Goal: Entertainment & Leisure: Consume media (video, audio)

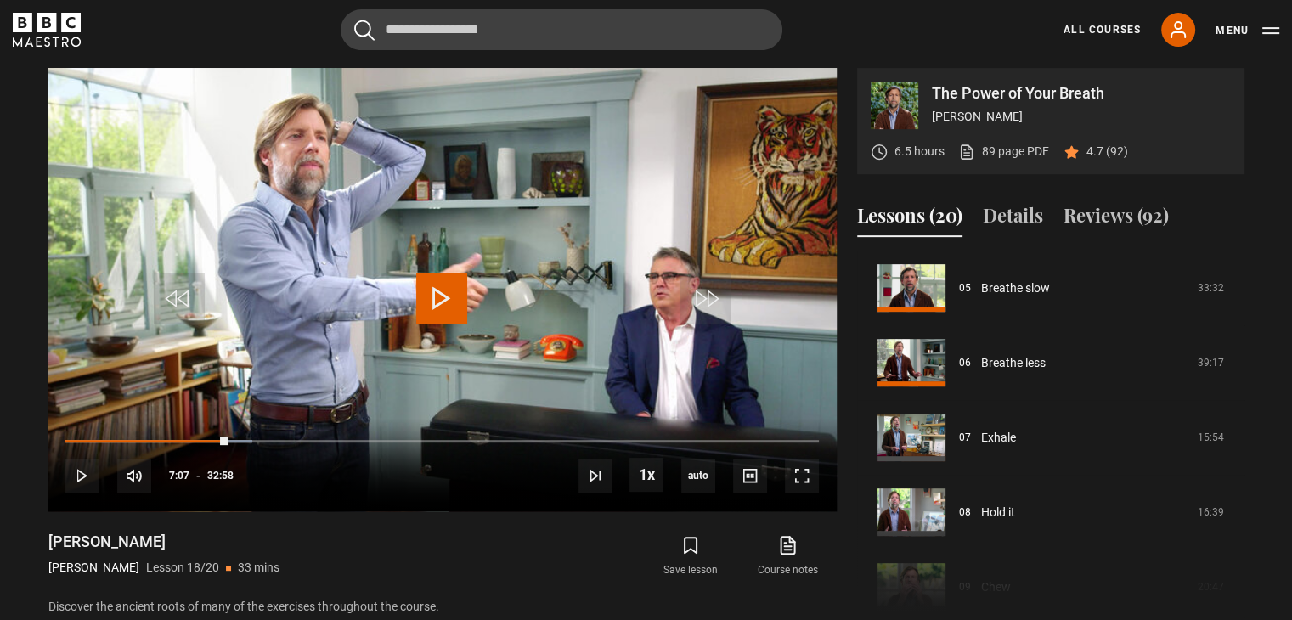
scroll to position [404, 0]
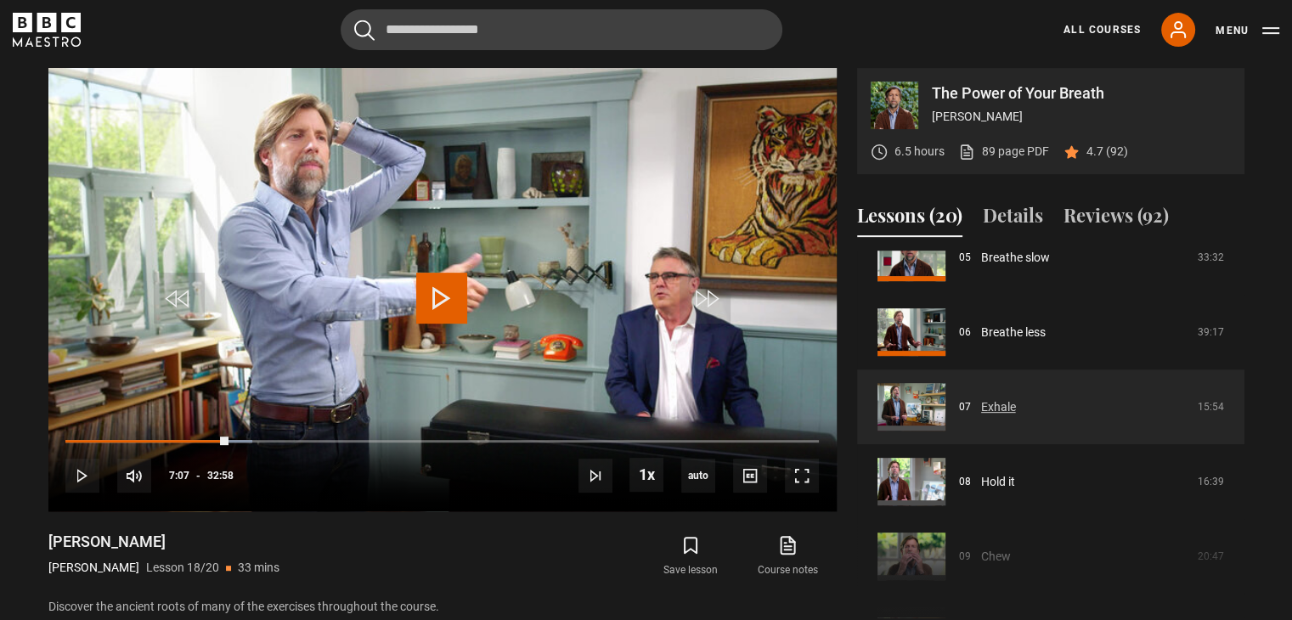
click at [1016, 399] on link "Exhale" at bounding box center [998, 408] width 35 height 18
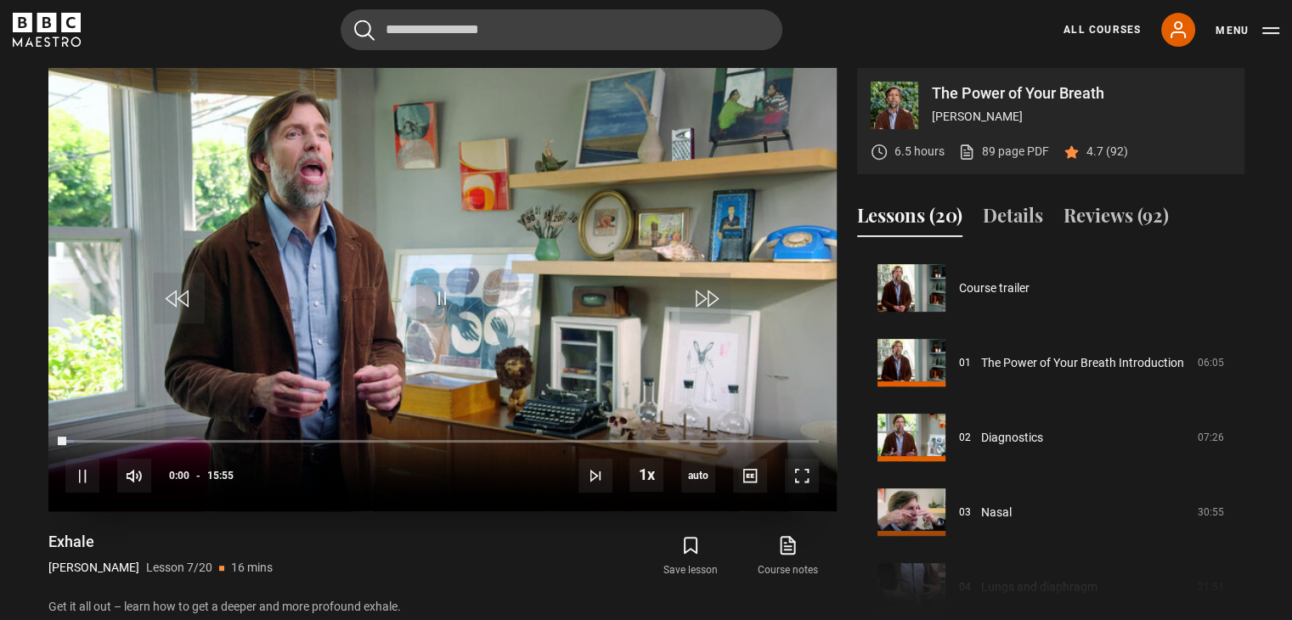
scroll to position [449, 0]
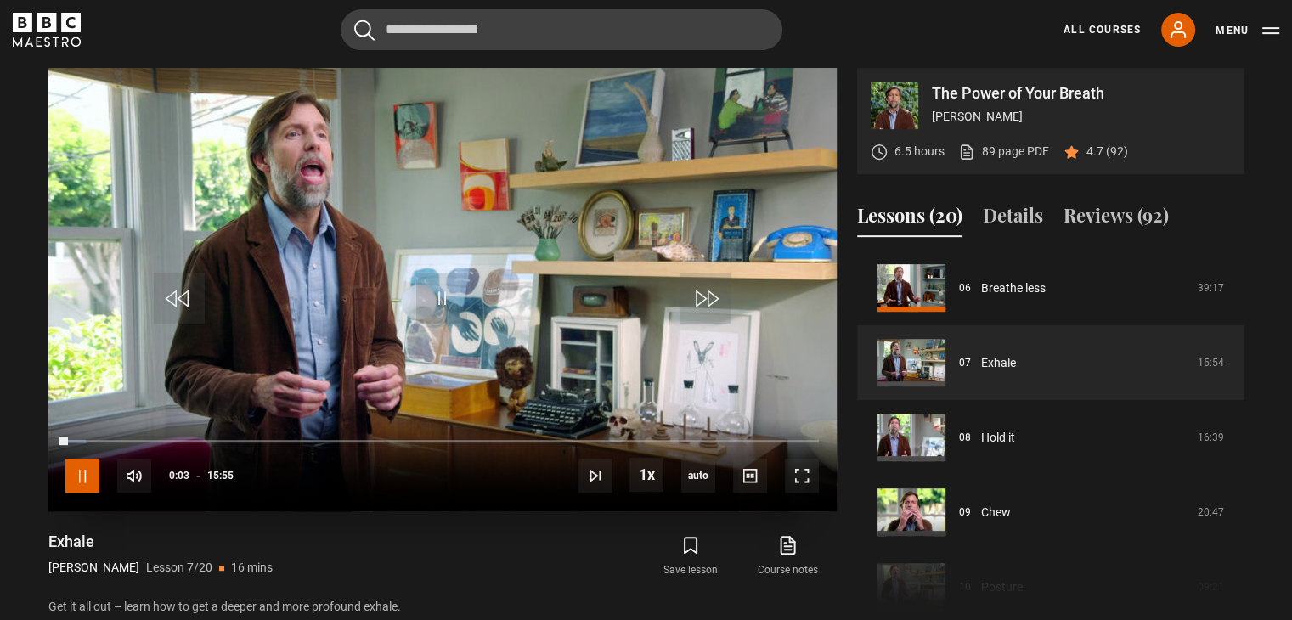
click at [88, 482] on span "Video Player" at bounding box center [82, 476] width 34 height 34
drag, startPoint x: 119, startPoint y: 540, endPoint x: 45, endPoint y: 535, distance: 74.0
click at [45, 535] on div "The Power of Your Breath [PERSON_NAME] 6.5 hours 89 page PDF (opens in new tab)…" at bounding box center [647, 343] width 1224 height 550
copy h1 "Exhale"
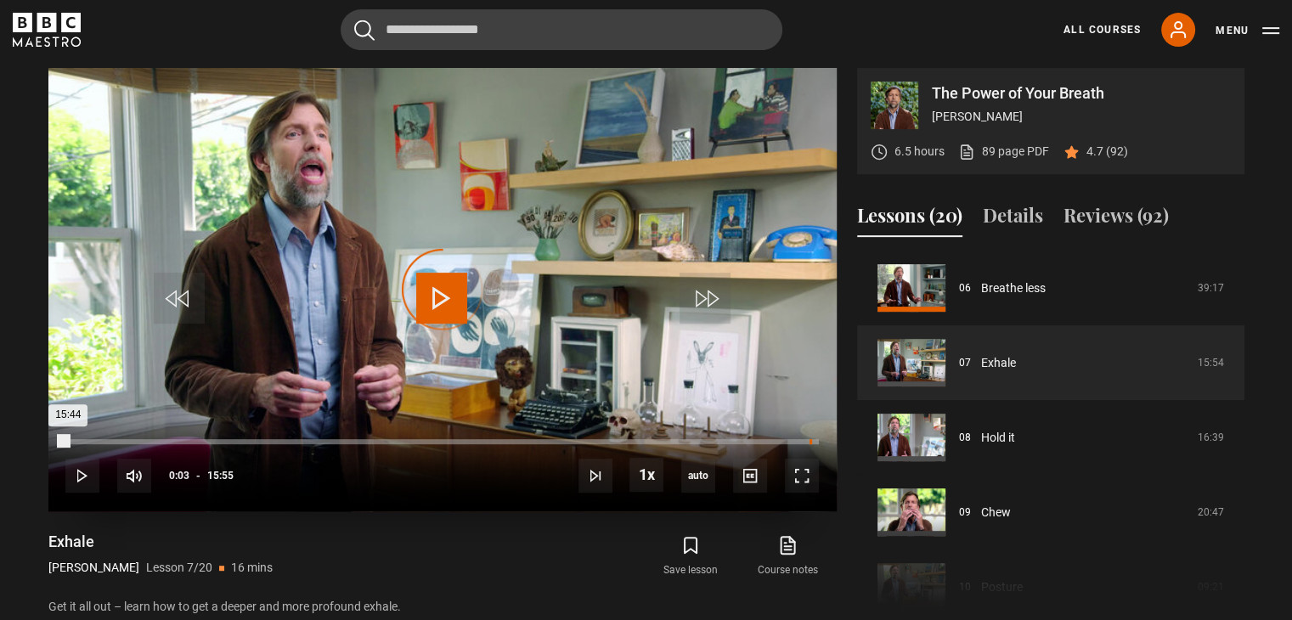
click at [810, 442] on div "15:44" at bounding box center [811, 441] width 3 height 5
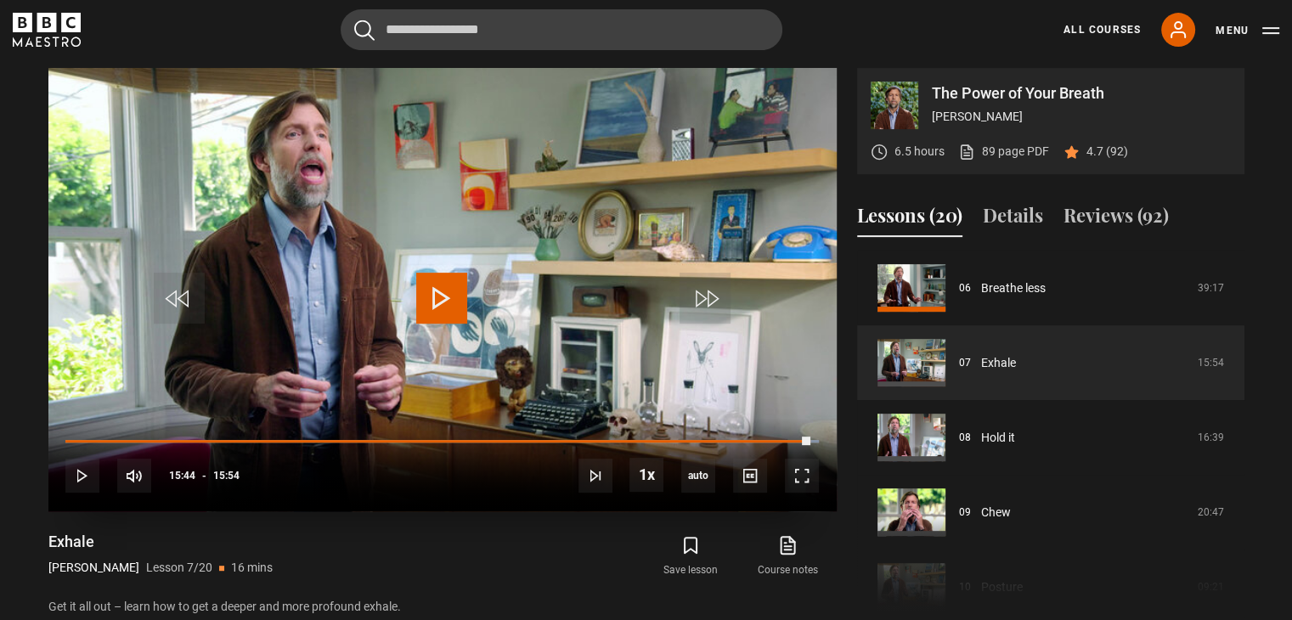
click at [449, 297] on span "Video Player" at bounding box center [441, 298] width 51 height 51
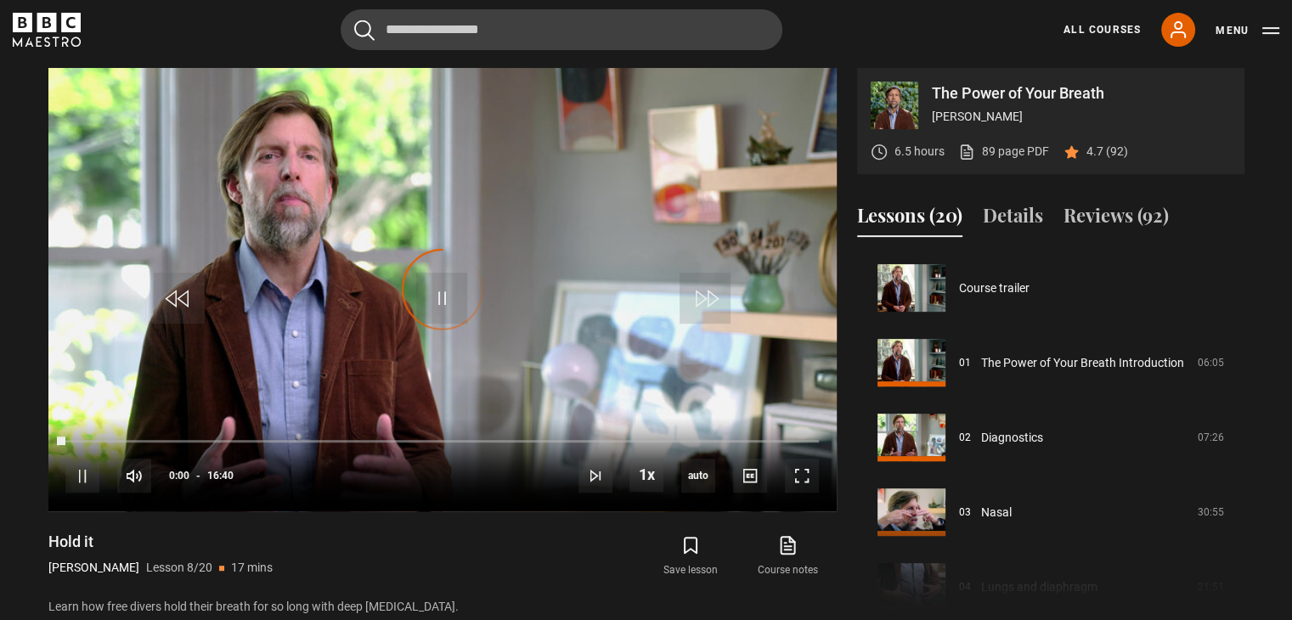
scroll to position [523, 0]
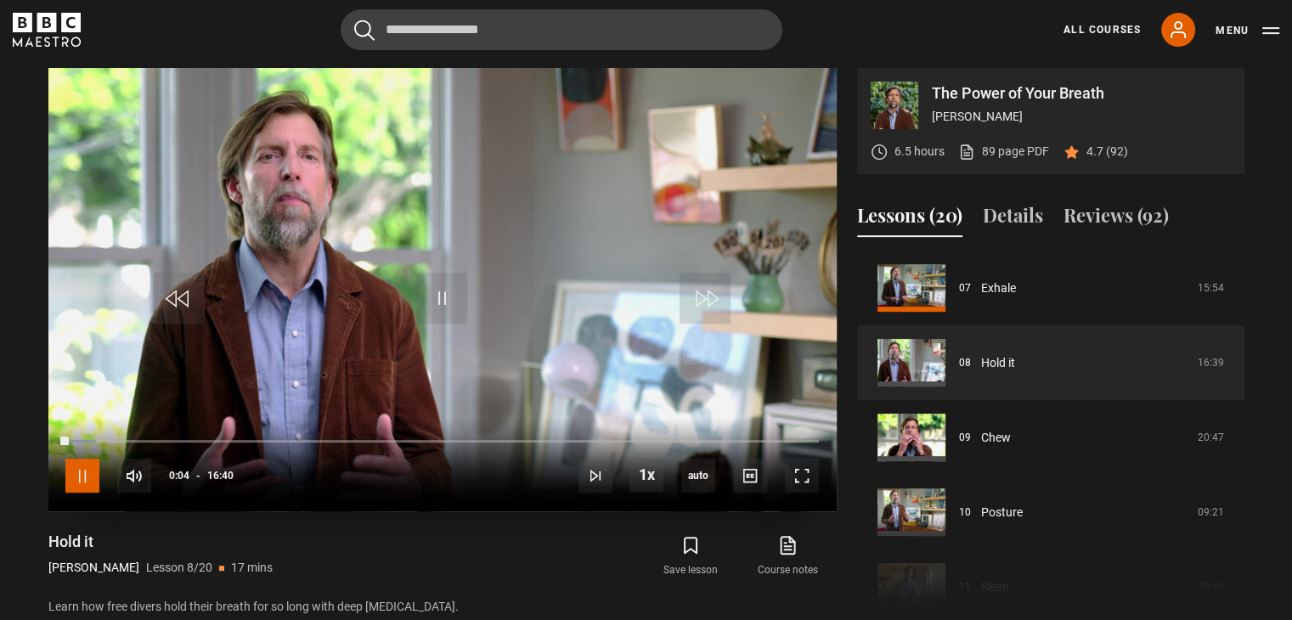
click at [91, 467] on span "Video Player" at bounding box center [82, 476] width 34 height 34
drag, startPoint x: 97, startPoint y: 541, endPoint x: 49, endPoint y: 546, distance: 47.8
click at [49, 546] on h1 "Hold it" at bounding box center [160, 542] width 224 height 20
copy h1 "Hold it"
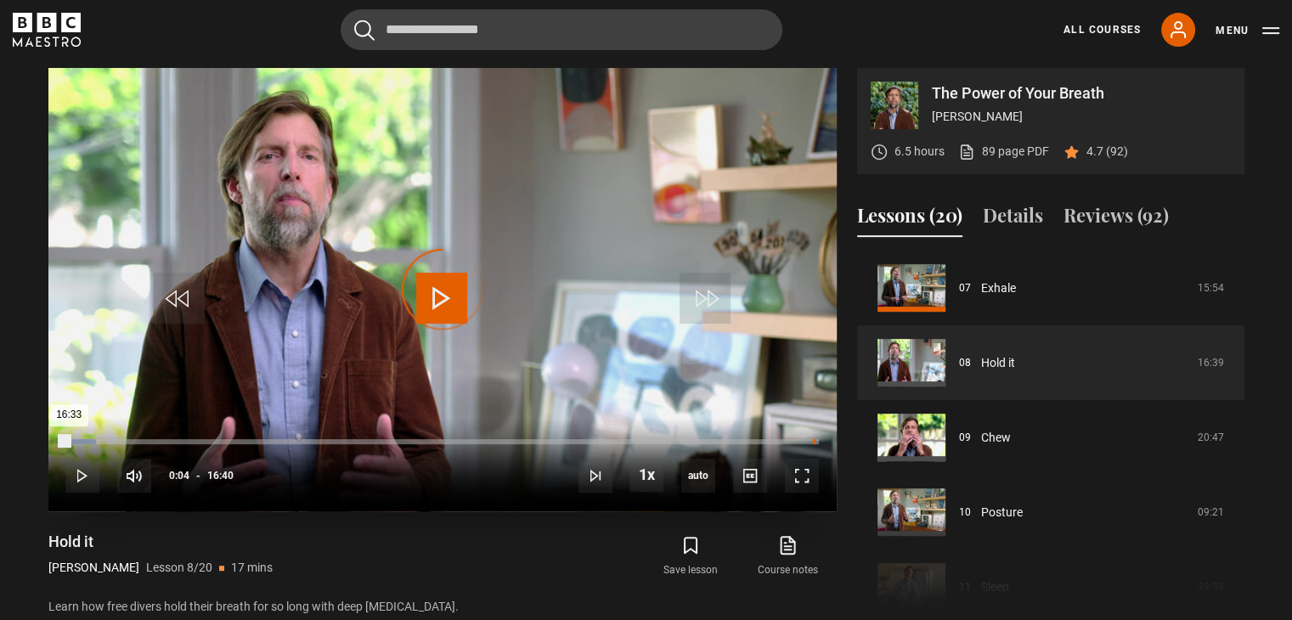
click at [813, 439] on div "16:33" at bounding box center [814, 441] width 3 height 5
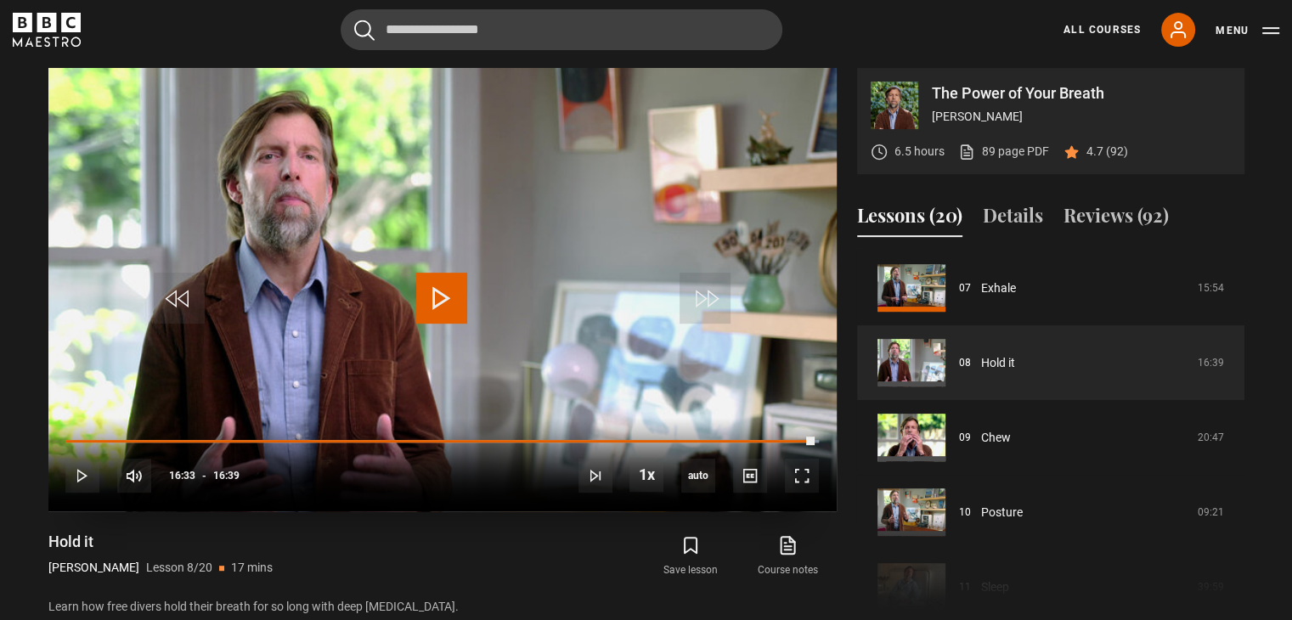
click at [459, 293] on span "Video Player" at bounding box center [441, 298] width 51 height 51
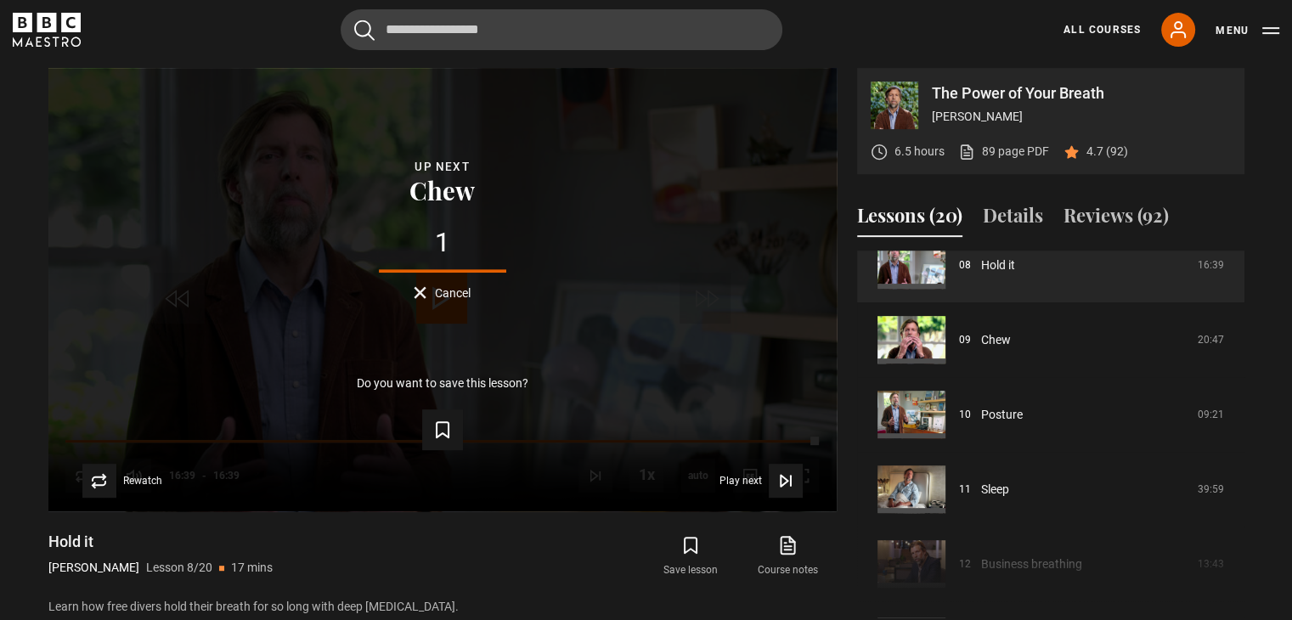
scroll to position [630, 0]
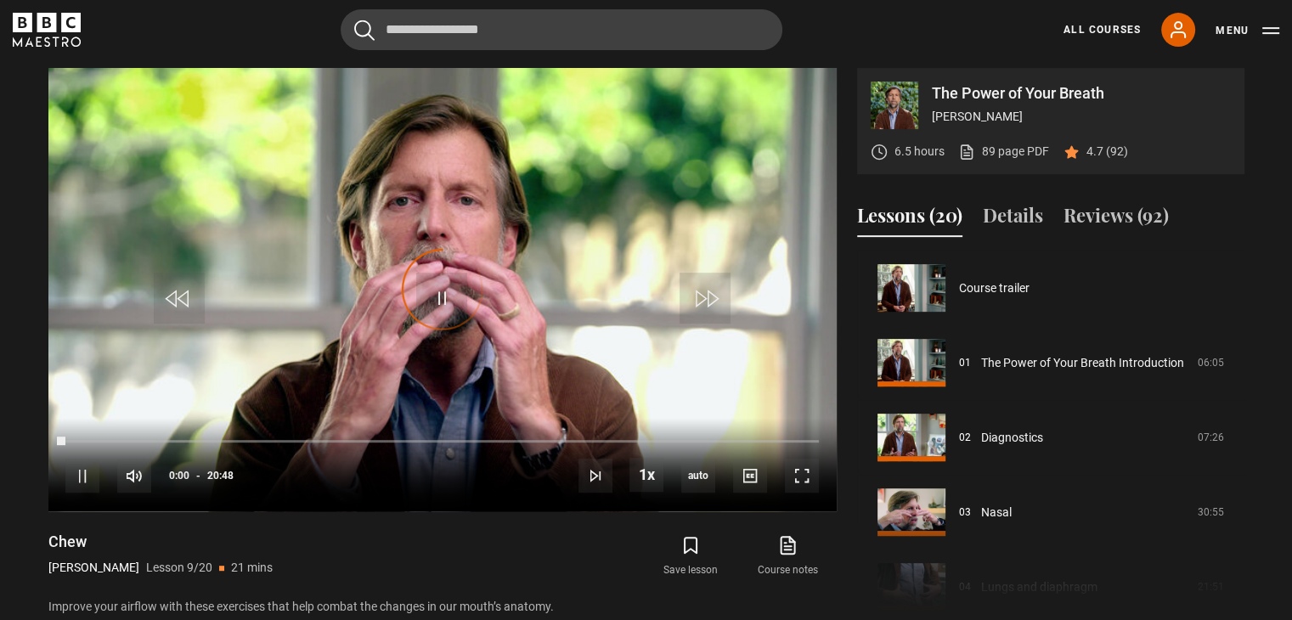
scroll to position [598, 0]
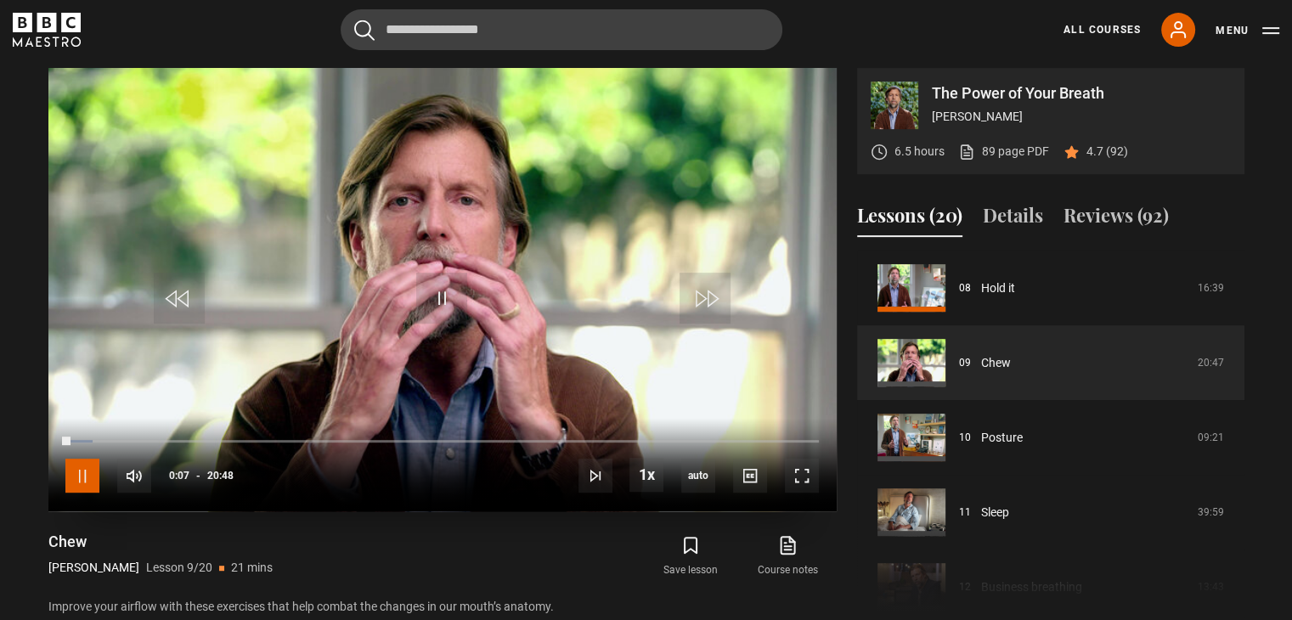
click at [95, 478] on span "Video Player" at bounding box center [82, 476] width 34 height 34
drag, startPoint x: 99, startPoint y: 534, endPoint x: 46, endPoint y: 541, distance: 54.0
click at [46, 541] on div "The Power of Your Breath [PERSON_NAME] 6.5 hours 89 page PDF (opens in new tab)…" at bounding box center [647, 343] width 1224 height 550
copy h1 "Chew"
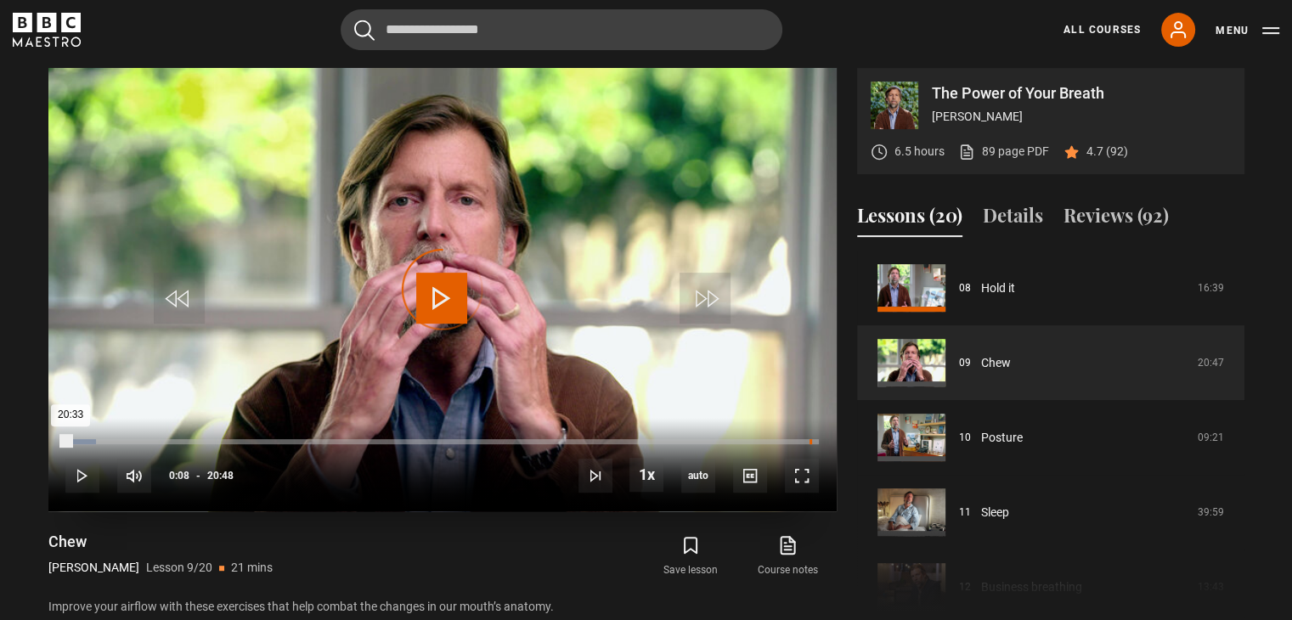
click at [810, 442] on div "20:33" at bounding box center [811, 441] width 3 height 5
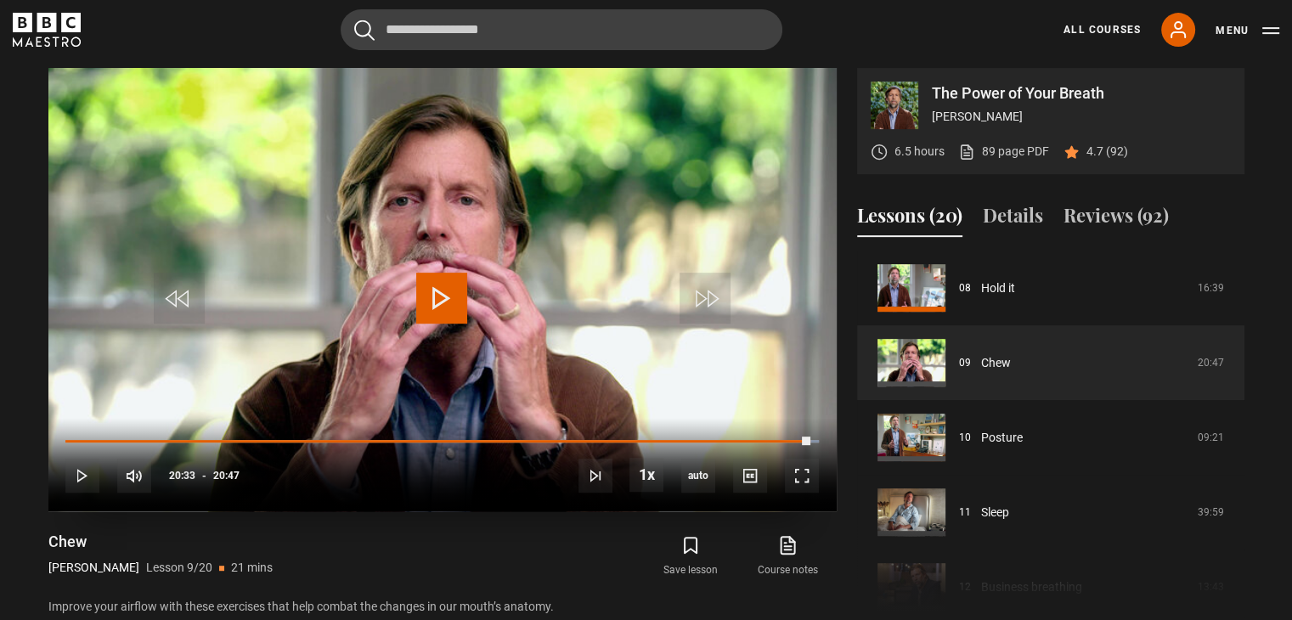
click at [447, 294] on span "Video Player" at bounding box center [441, 298] width 51 height 51
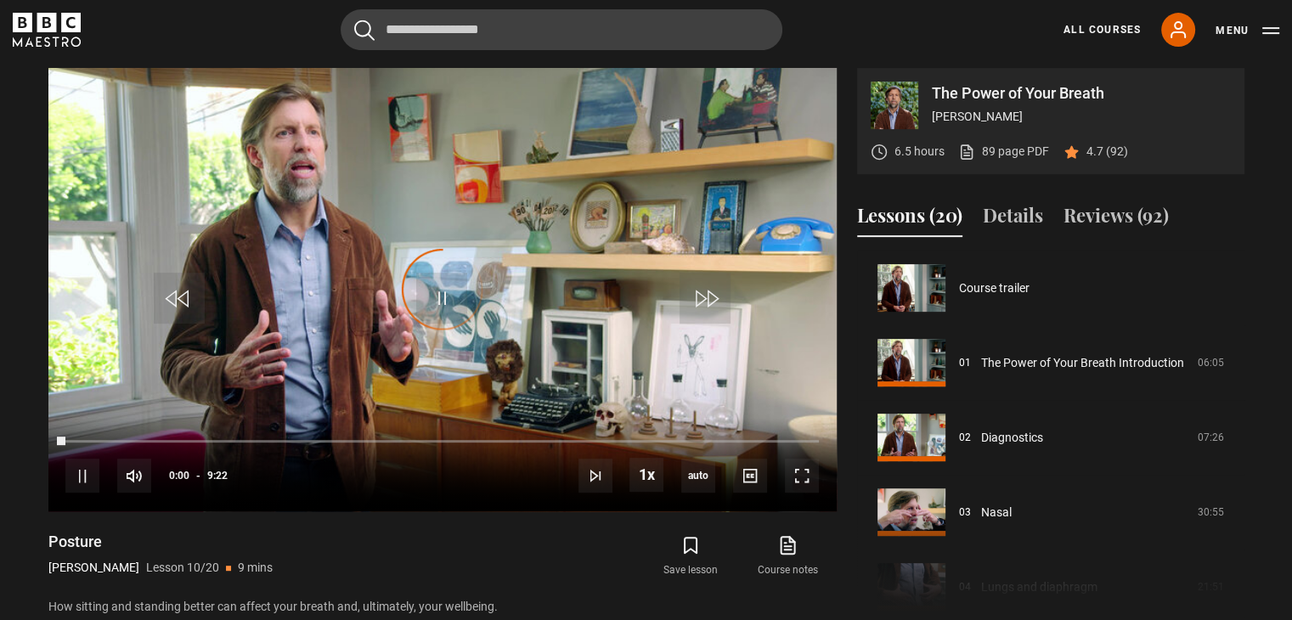
scroll to position [673, 0]
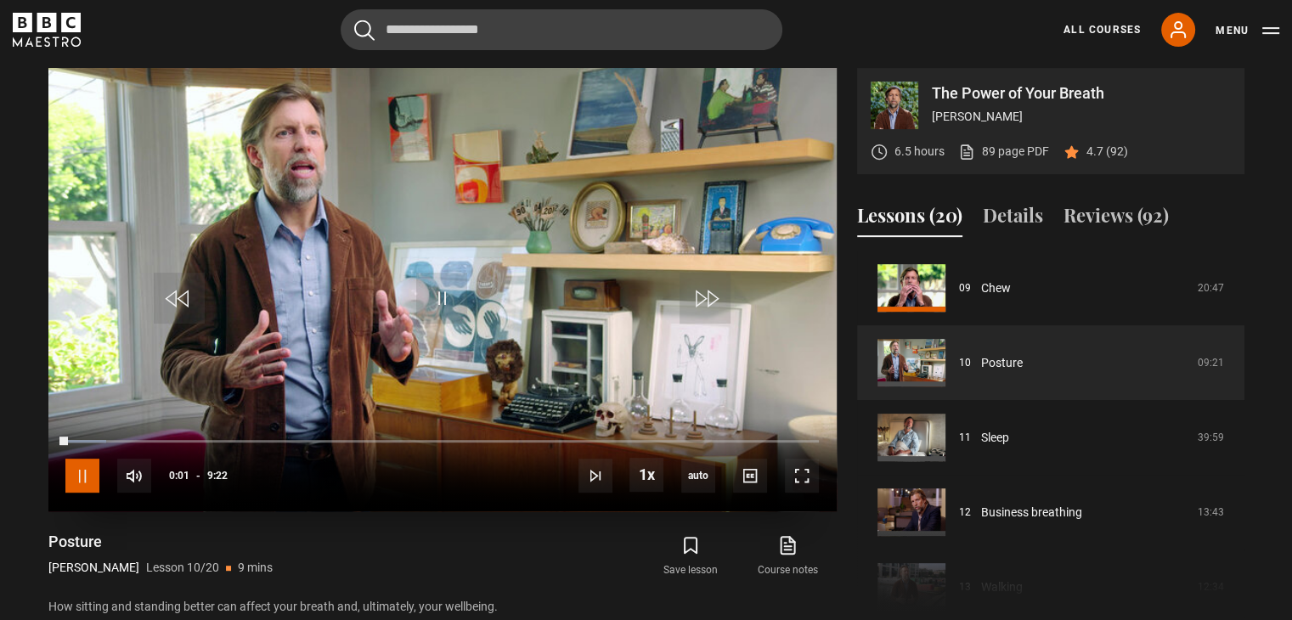
click at [84, 487] on span "Video Player" at bounding box center [82, 476] width 34 height 34
drag, startPoint x: 115, startPoint y: 540, endPoint x: 46, endPoint y: 543, distance: 68.9
click at [46, 543] on div "The Power of Your Breath [PERSON_NAME] 6.5 hours 89 page PDF (opens in new tab)…" at bounding box center [647, 343] width 1224 height 550
copy h1 "Posture"
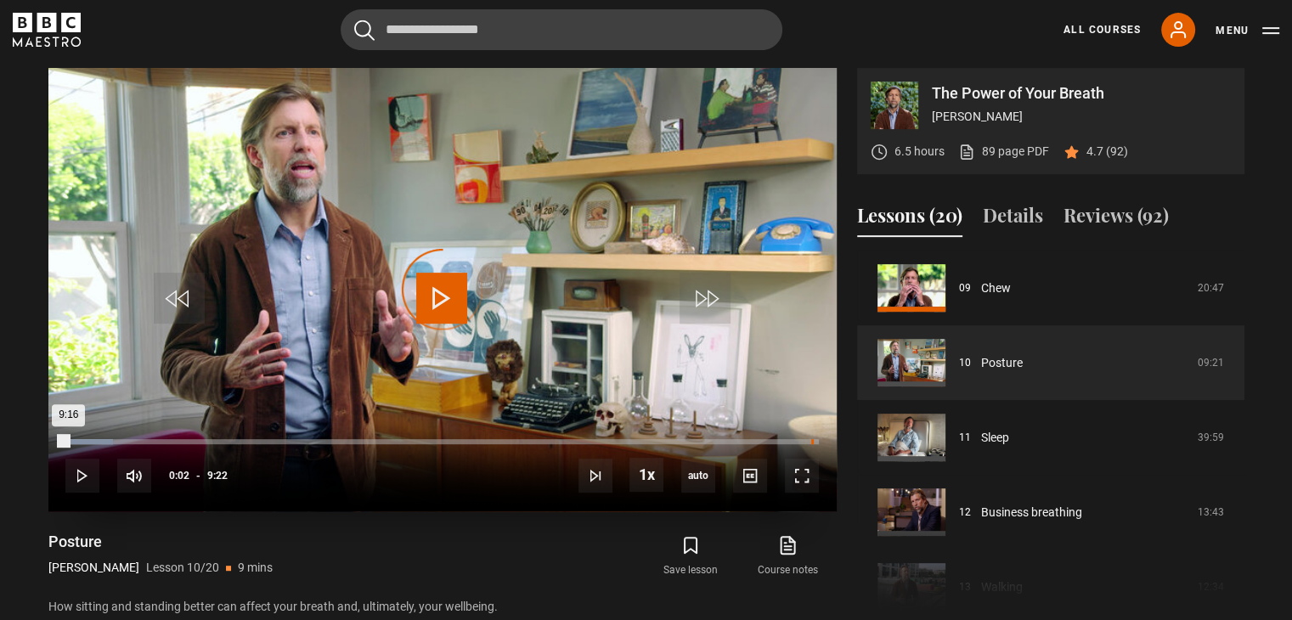
click at [811, 440] on div "9:16" at bounding box center [812, 441] width 3 height 5
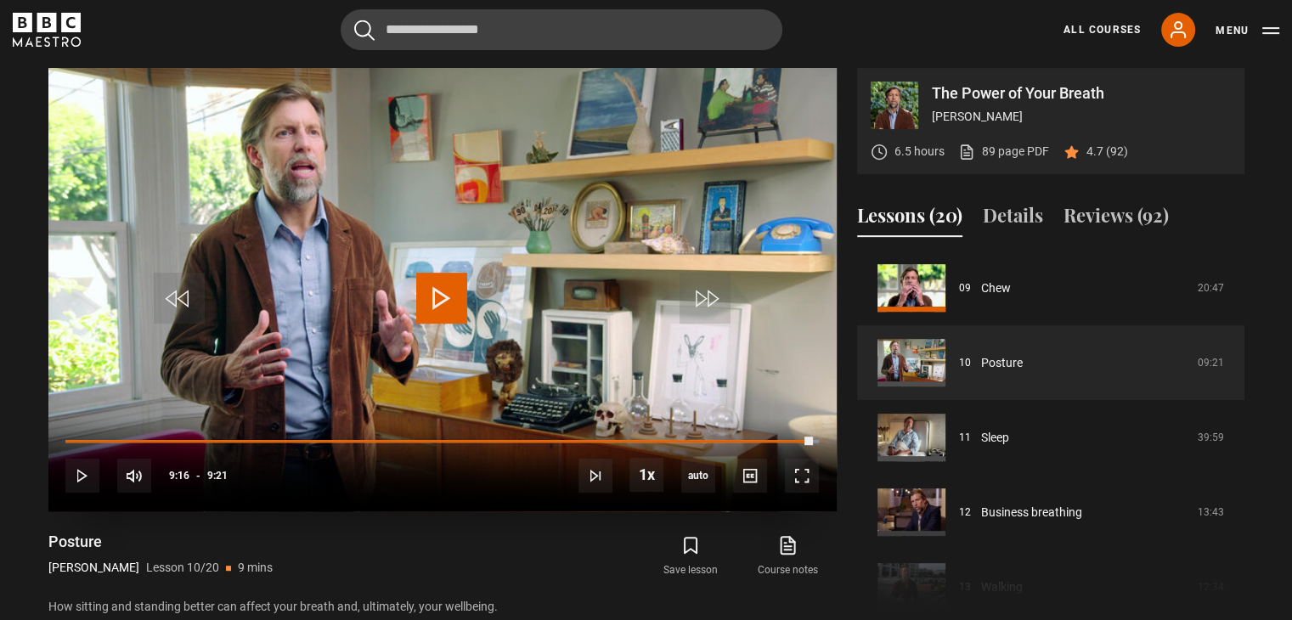
click at [456, 293] on span "Video Player" at bounding box center [441, 298] width 51 height 51
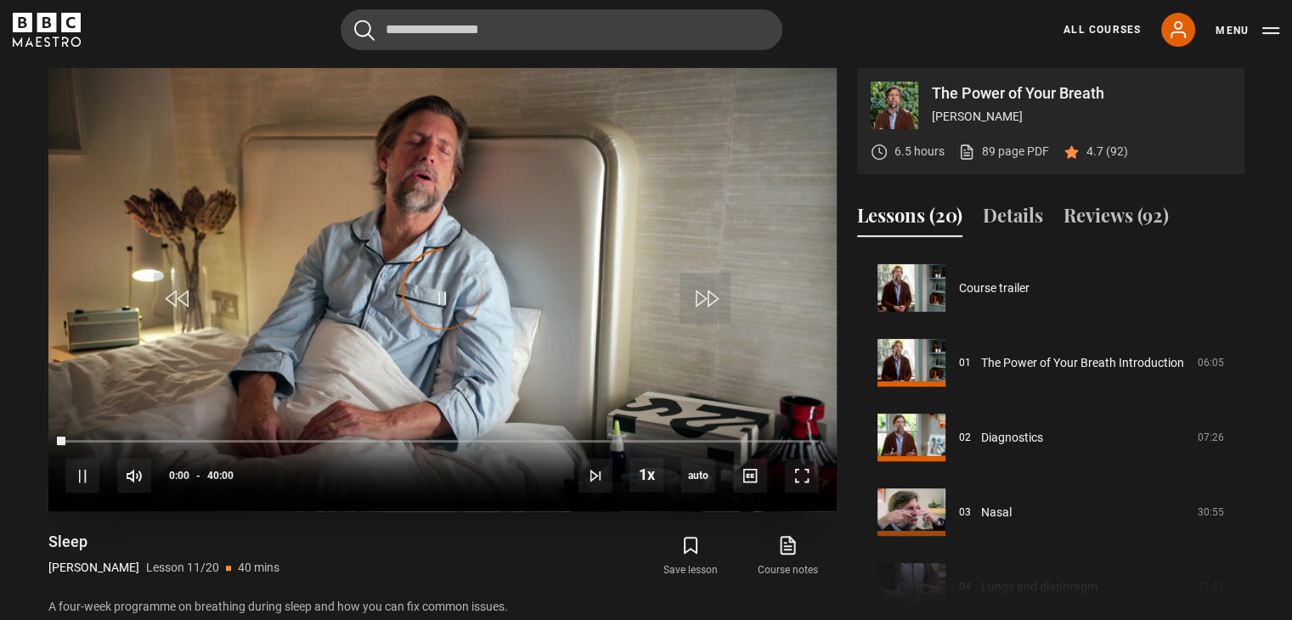
scroll to position [748, 0]
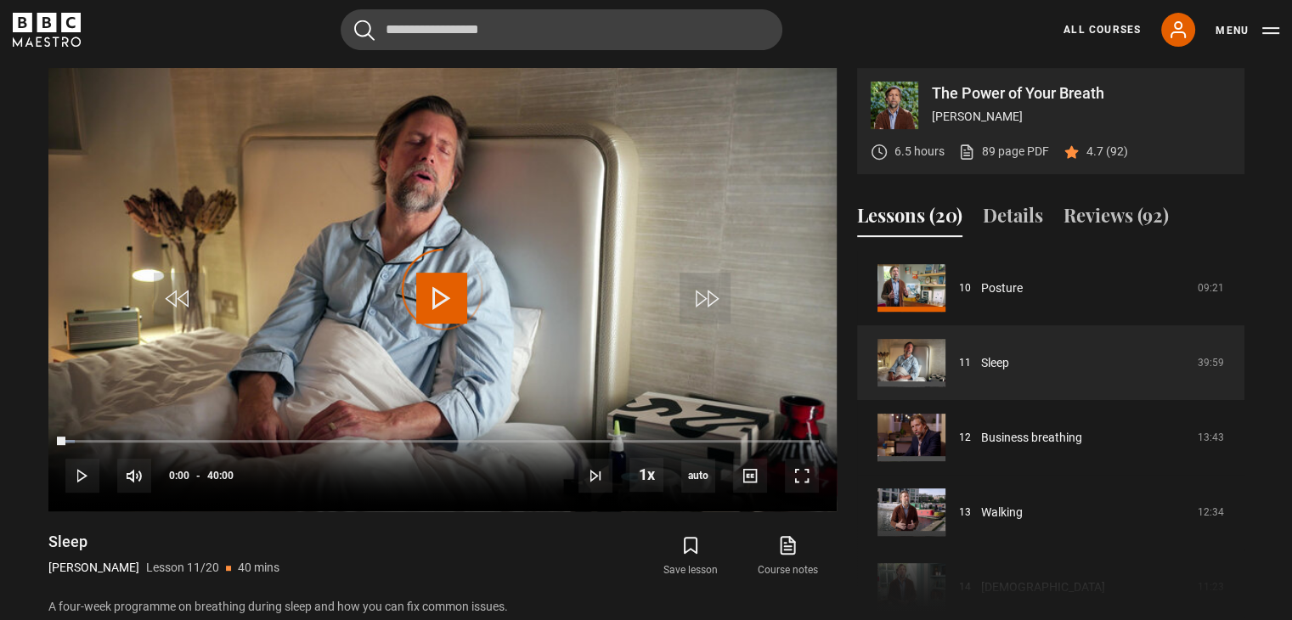
drag, startPoint x: 65, startPoint y: 442, endPoint x: 27, endPoint y: 455, distance: 39.5
click at [27, 455] on section "The Power of Your Breath [PERSON_NAME] 6.5 hours 89 page PDF (opens in new tab)…" at bounding box center [646, 326] width 1292 height 653
click at [84, 482] on span "Video Player" at bounding box center [82, 476] width 34 height 34
click at [811, 474] on span "Video Player" at bounding box center [802, 476] width 34 height 34
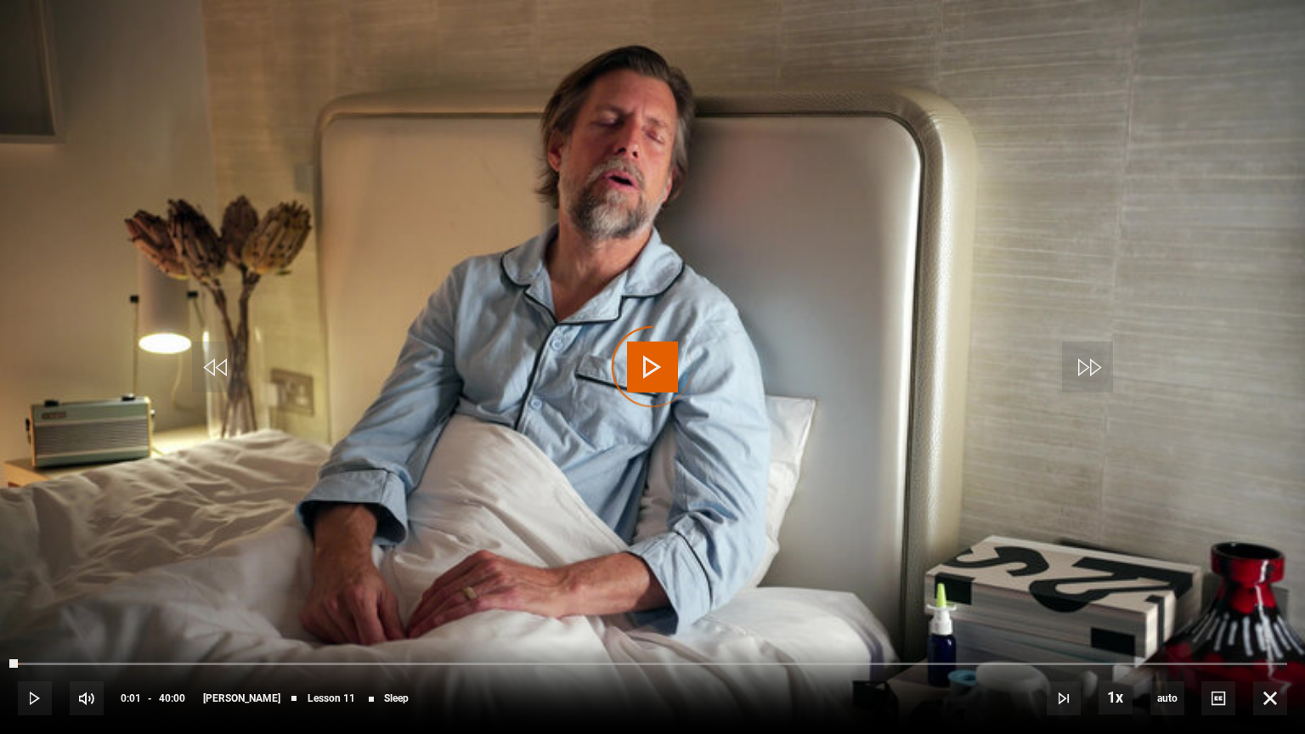
click at [663, 359] on div "Video Player is loading." at bounding box center [652, 367] width 85 height 85
drag, startPoint x: 650, startPoint y: 370, endPoint x: 632, endPoint y: 457, distance: 88.5
click at [632, 457] on video "Video Player" at bounding box center [652, 367] width 1305 height 734
click at [34, 619] on span "Video Player" at bounding box center [35, 698] width 34 height 34
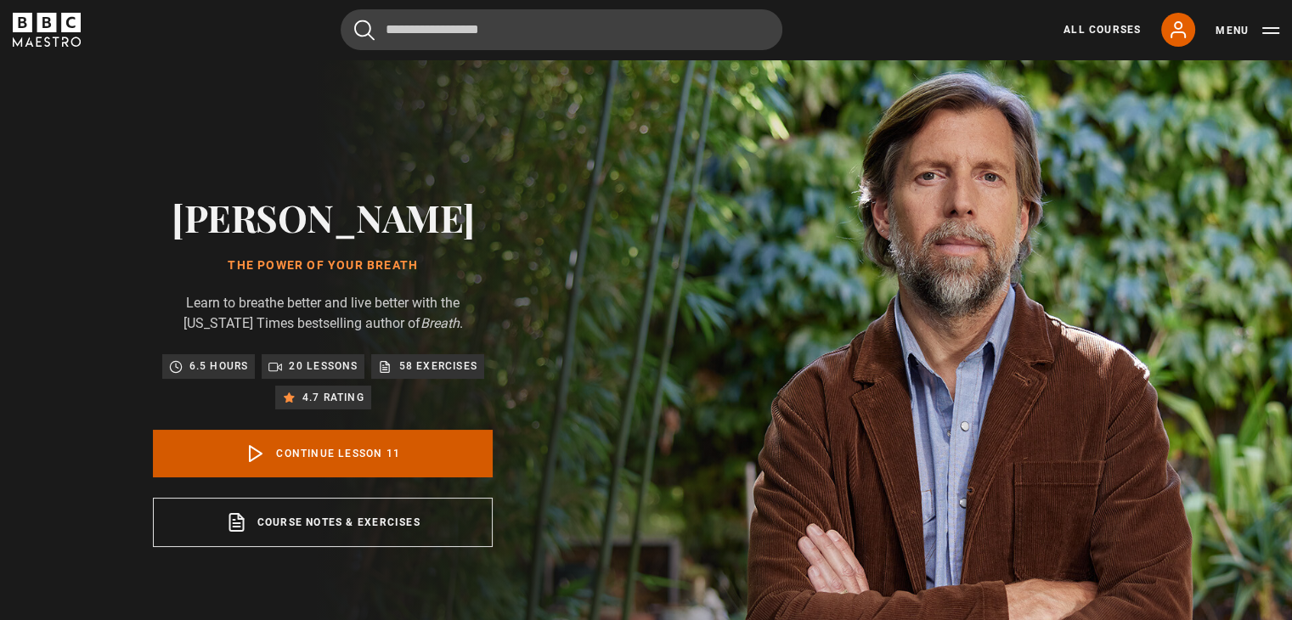
click at [325, 477] on link "Continue lesson 11" at bounding box center [323, 454] width 340 height 48
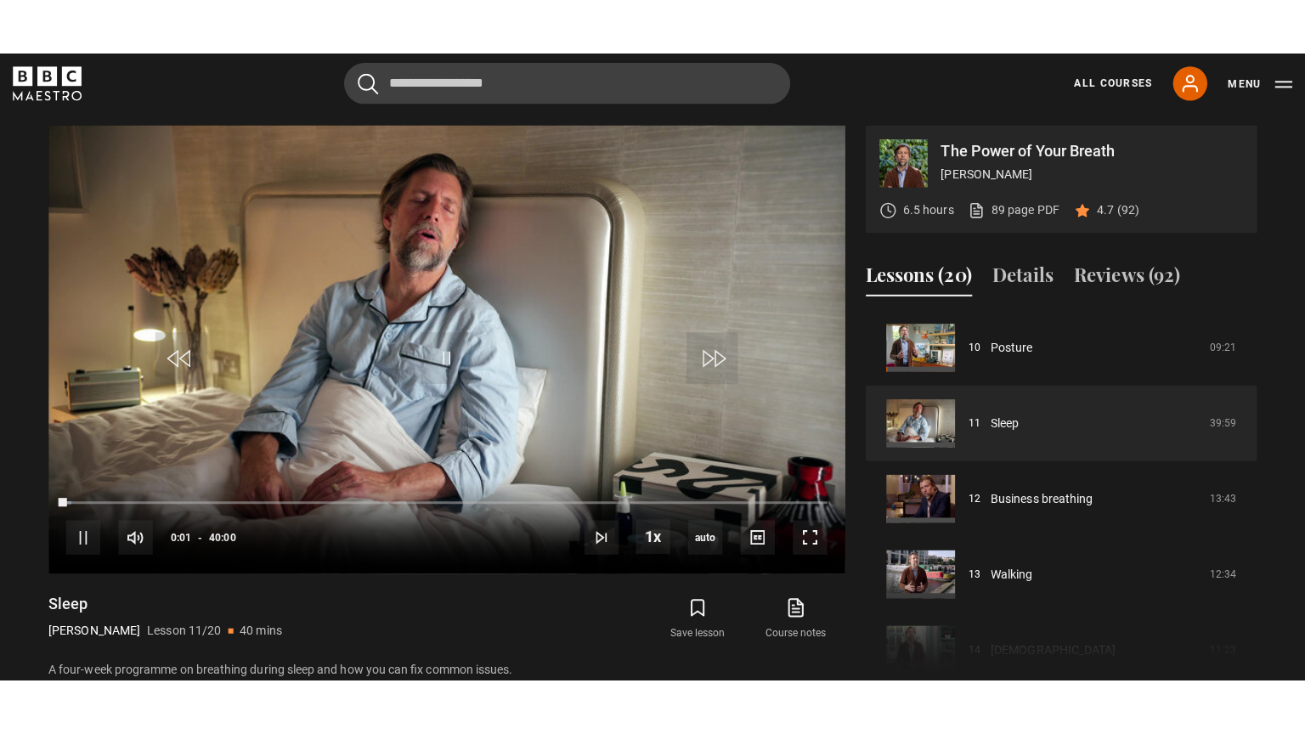
scroll to position [683, 0]
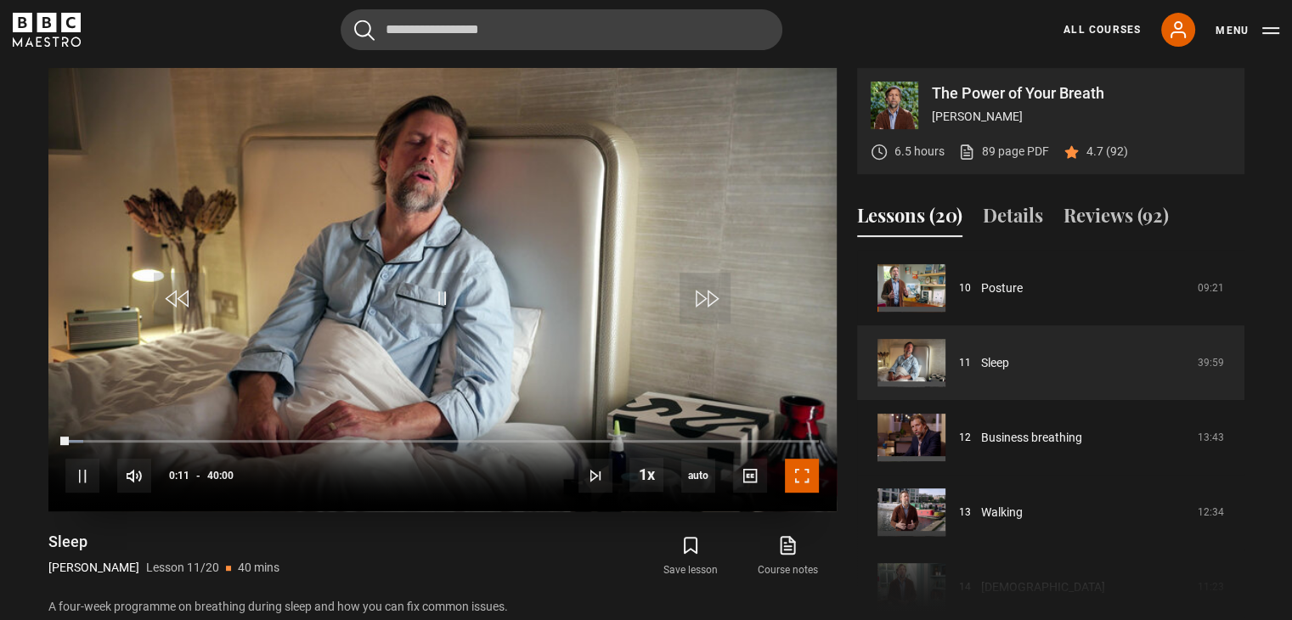
click at [796, 483] on span "Video Player" at bounding box center [802, 476] width 34 height 34
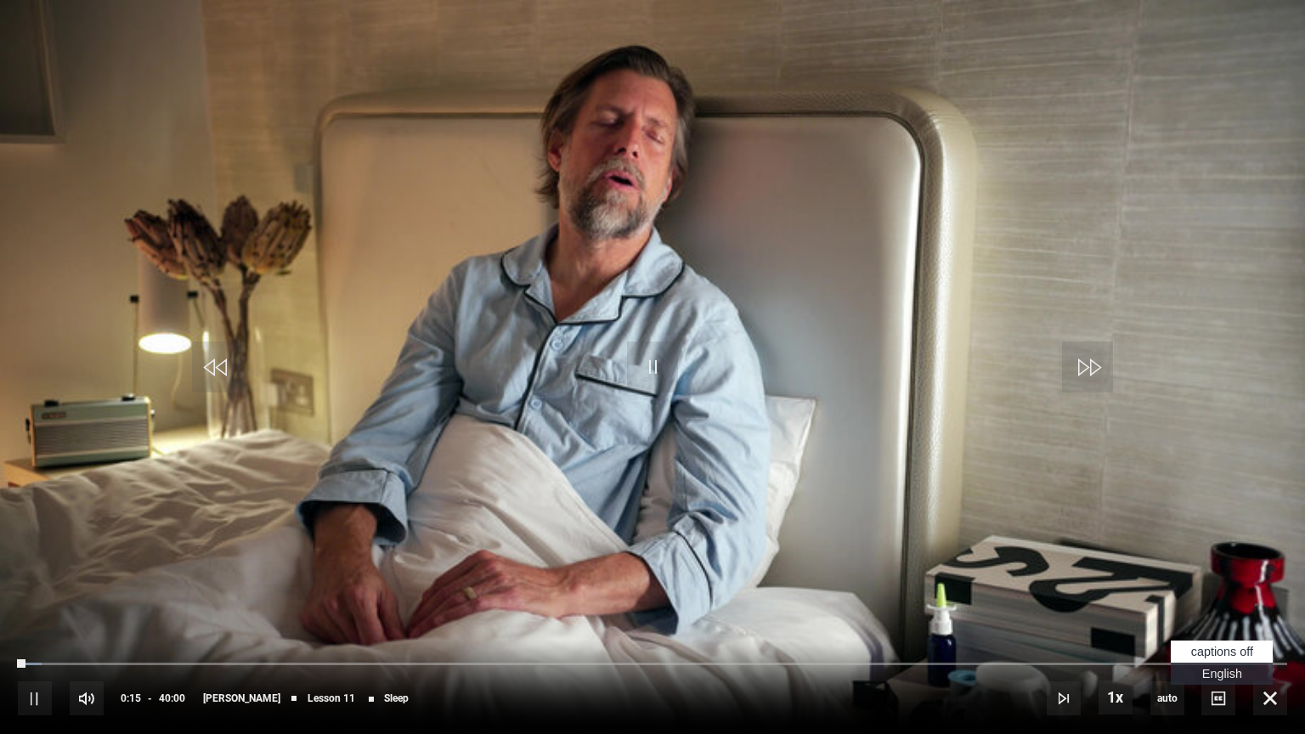
click at [1218, 619] on span "English Captions" at bounding box center [1222, 674] width 40 height 14
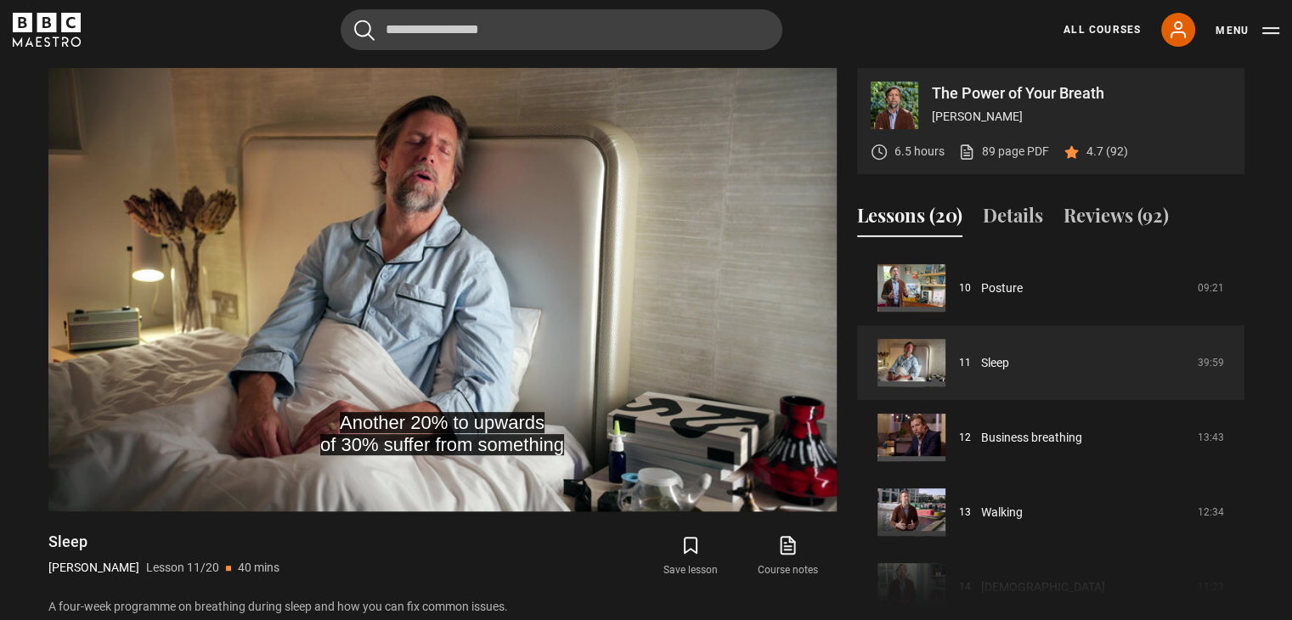
click at [1241, 81] on div "The Power of Your Breath James Nestor 6.5 hours 89 page PDF (opens in new tab) …" at bounding box center [1050, 121] width 387 height 106
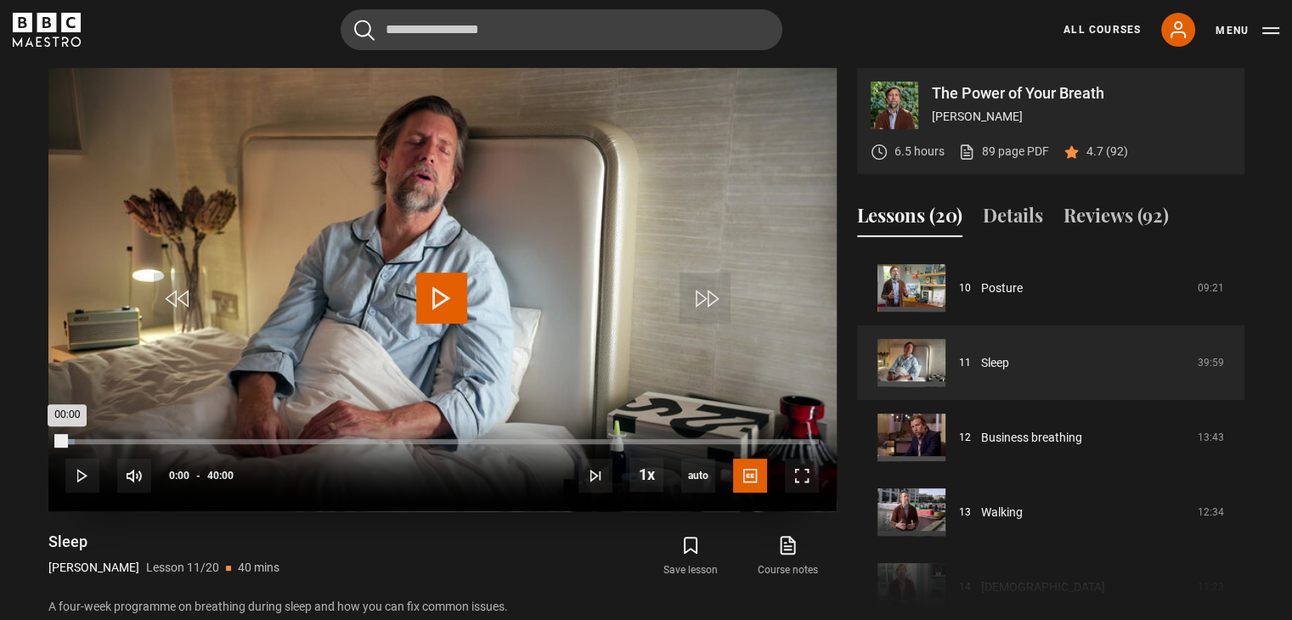
drag, startPoint x: 93, startPoint y: 438, endPoint x: 65, endPoint y: 442, distance: 28.2
click at [65, 442] on div "00:00" at bounding box center [65, 441] width 0 height 5
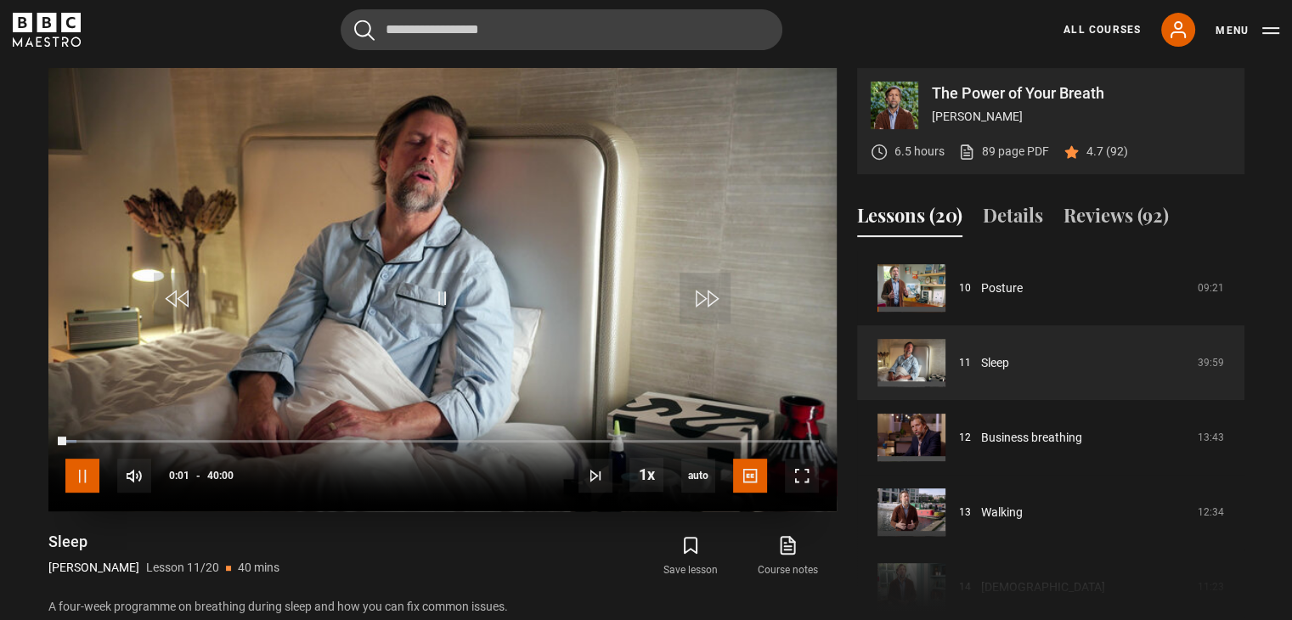
click at [88, 474] on span "Video Player" at bounding box center [82, 476] width 34 height 34
click at [803, 477] on span "Video Player" at bounding box center [802, 476] width 34 height 34
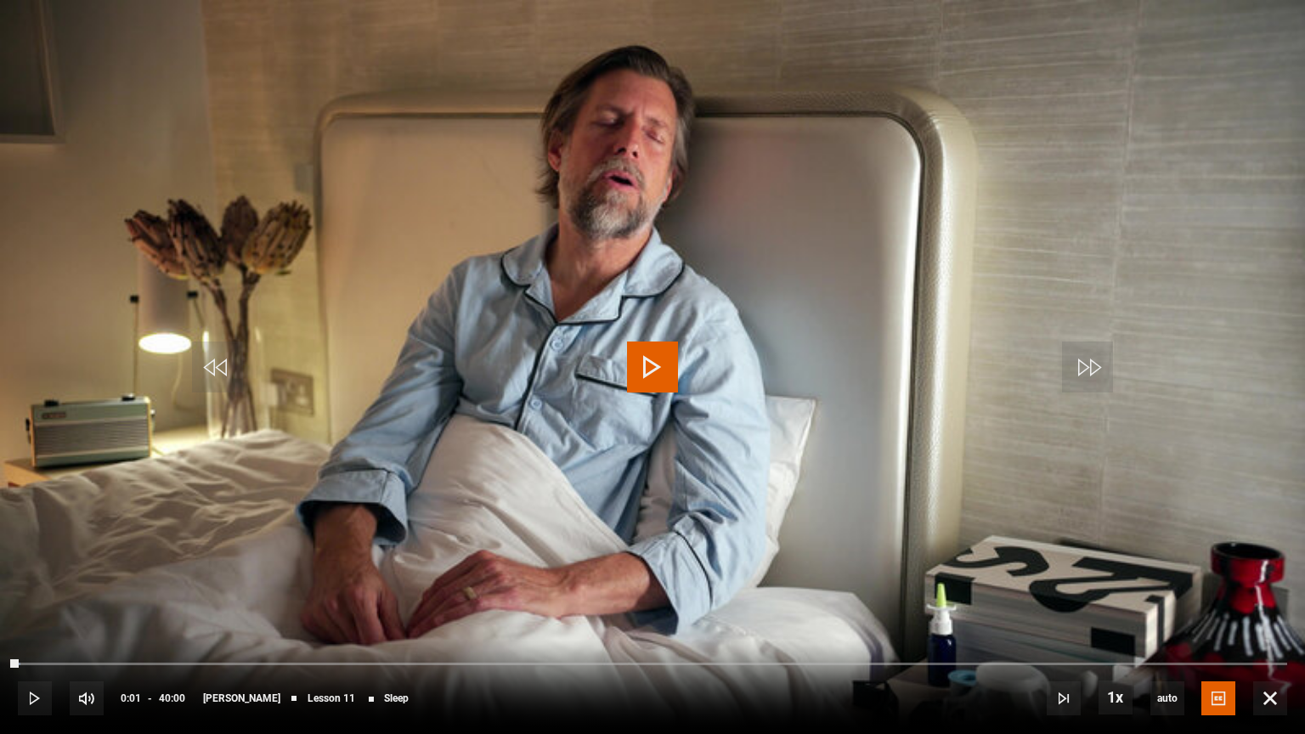
click at [658, 381] on span "Video Player" at bounding box center [652, 367] width 51 height 51
